Goal: Information Seeking & Learning: Learn about a topic

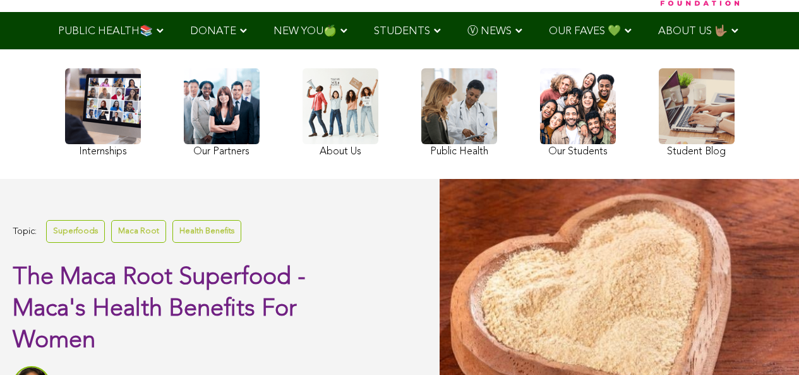
click at [659, 160] on link at bounding box center [697, 114] width 76 height 92
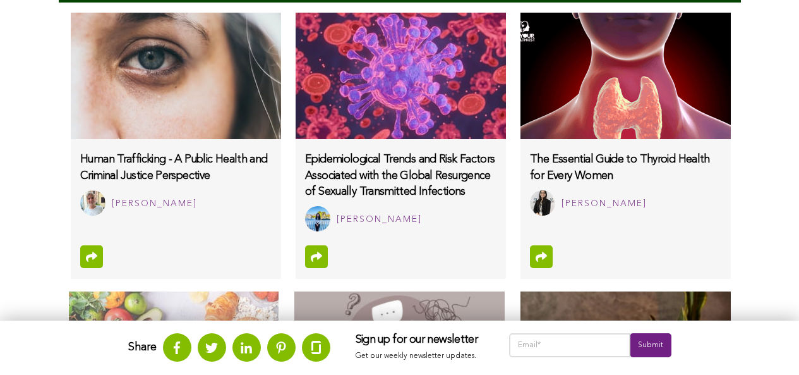
scroll to position [969, 0]
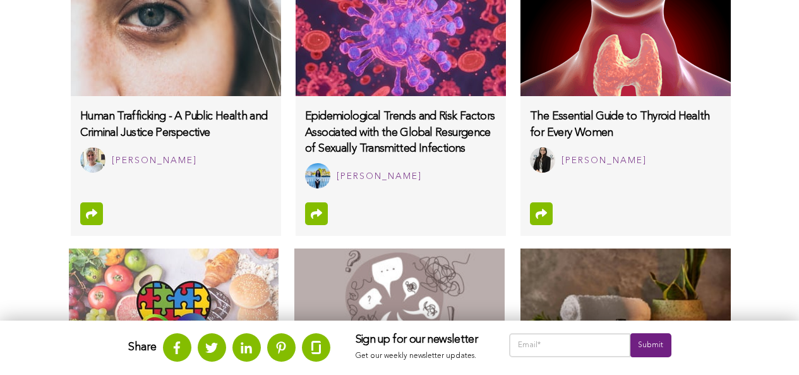
click at [306, 293] on img at bounding box center [399, 311] width 210 height 126
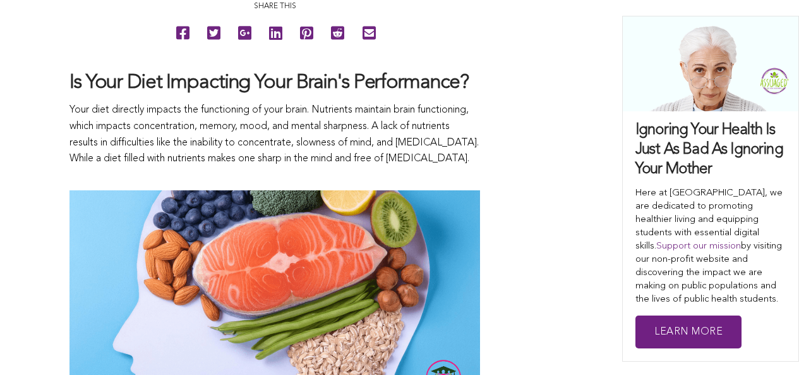
scroll to position [784, 0]
